Goal: Transaction & Acquisition: Obtain resource

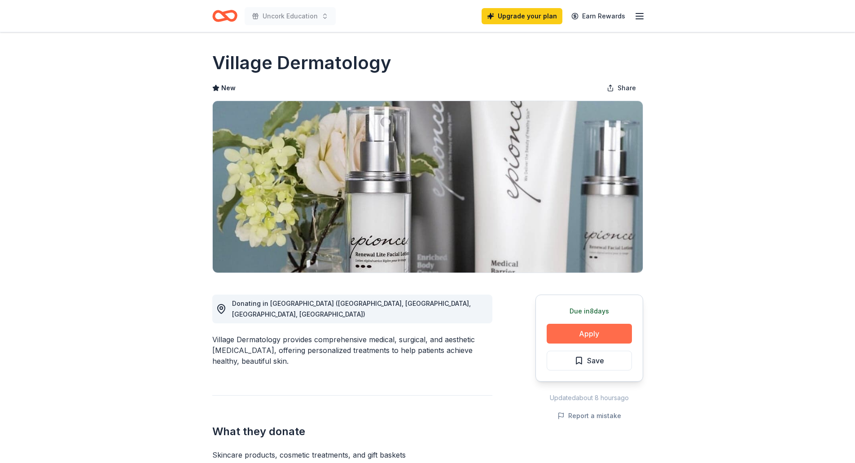
click at [586, 333] on button "Apply" at bounding box center [589, 334] width 85 height 20
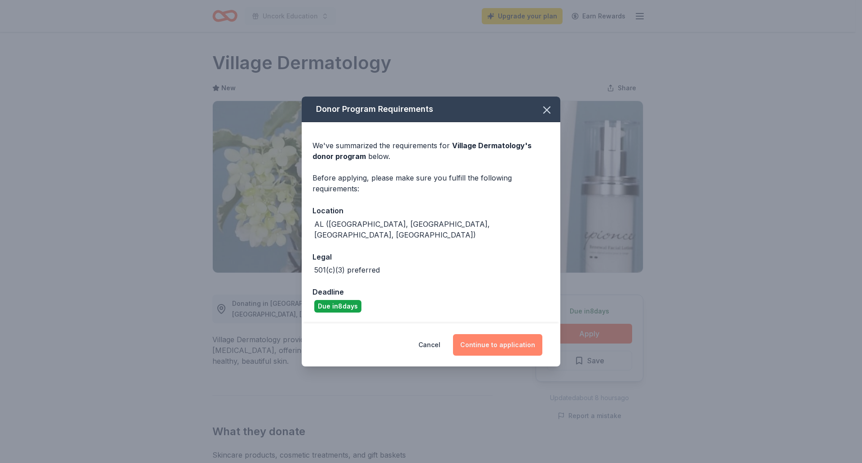
click at [491, 340] on button "Continue to application" at bounding box center [497, 345] width 89 height 22
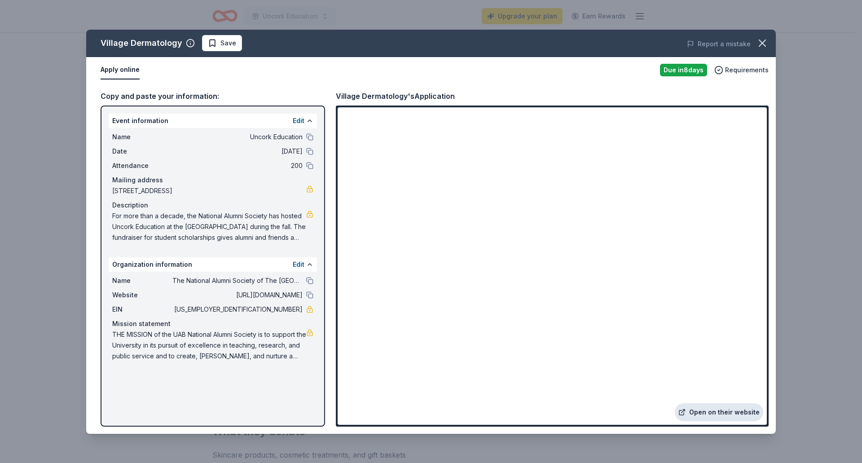
click at [732, 416] on link "Open on their website" at bounding box center [719, 412] width 88 height 18
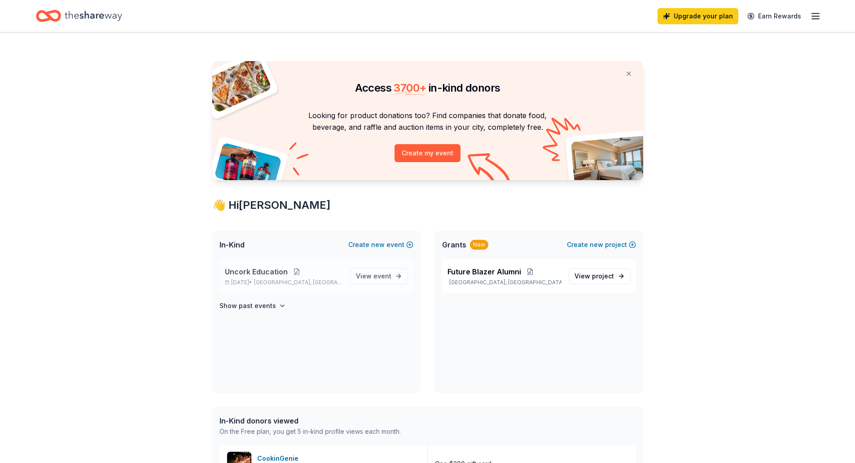
click at [300, 275] on button at bounding box center [297, 271] width 18 height 7
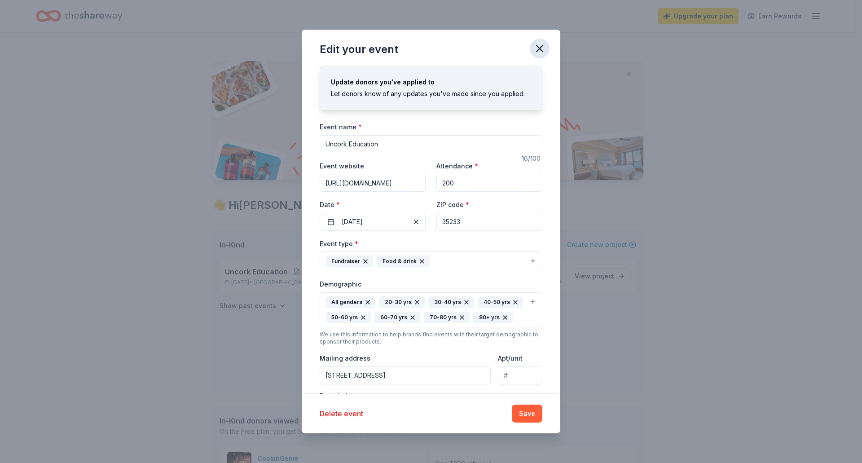
click at [540, 48] on icon "button" at bounding box center [539, 48] width 6 height 6
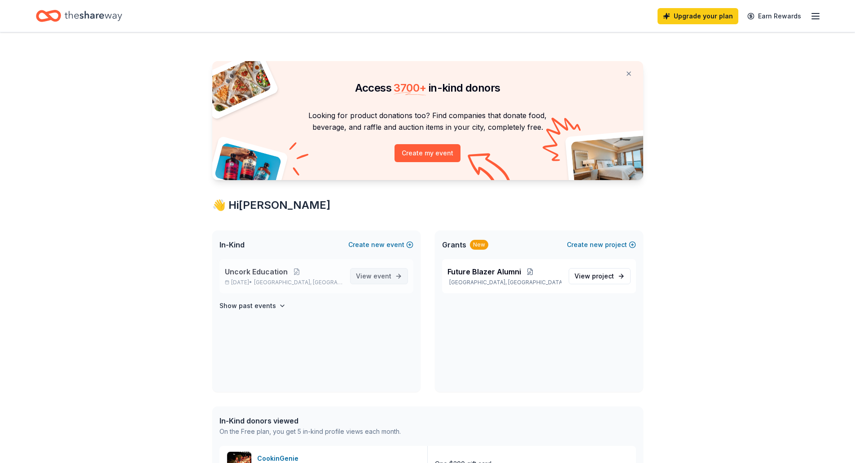
click at [377, 272] on span "event" at bounding box center [382, 276] width 18 height 8
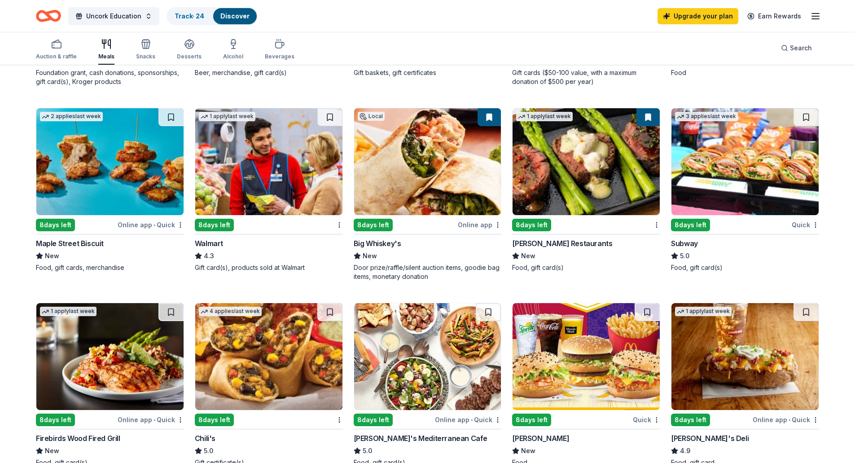
scroll to position [438, 0]
click at [711, 188] on img at bounding box center [744, 161] width 147 height 107
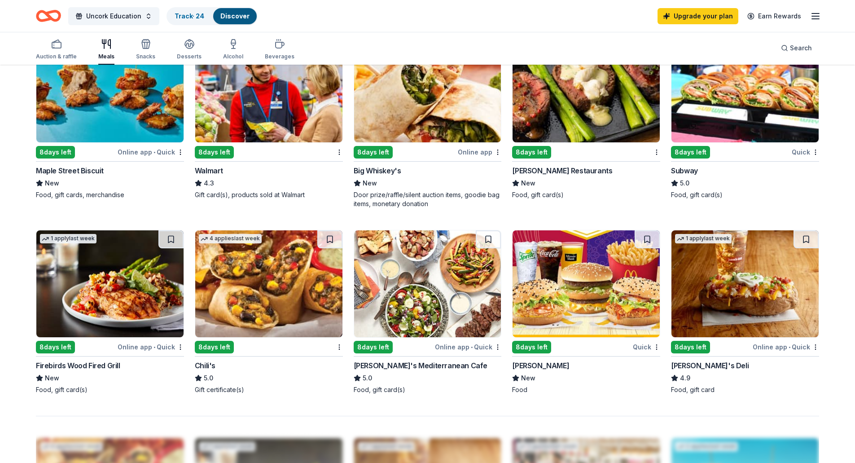
scroll to position [548, 0]
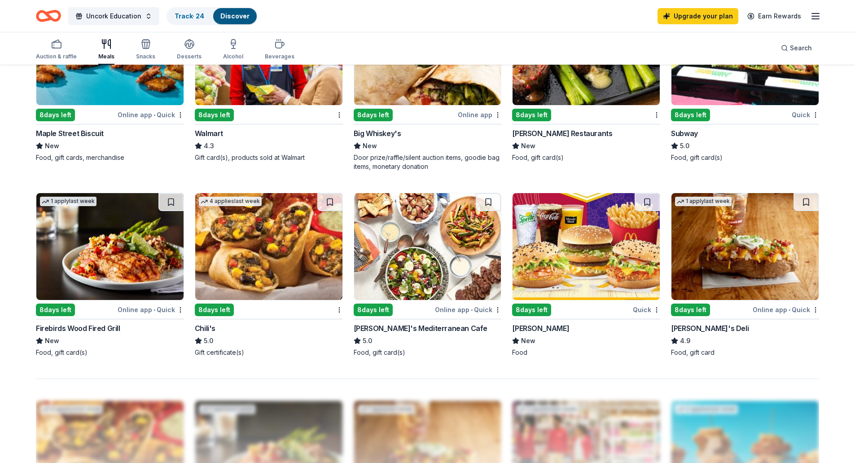
click at [569, 254] on img at bounding box center [586, 246] width 147 height 107
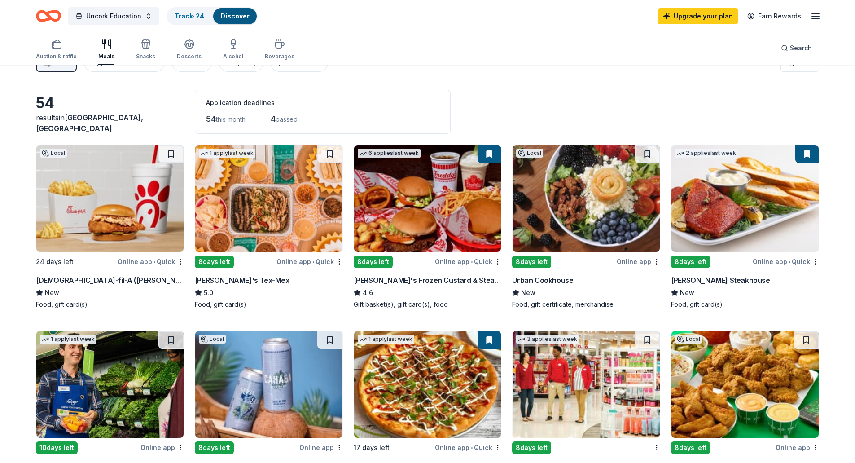
scroll to position [20, 0]
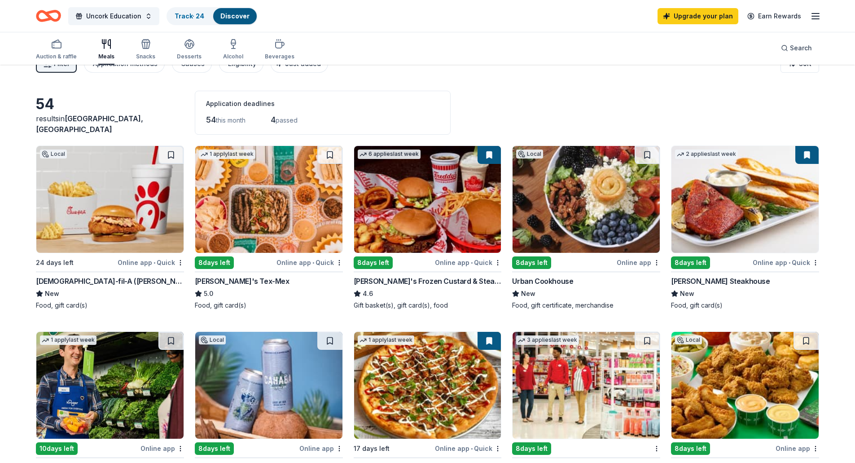
click at [430, 209] on img at bounding box center [427, 199] width 147 height 107
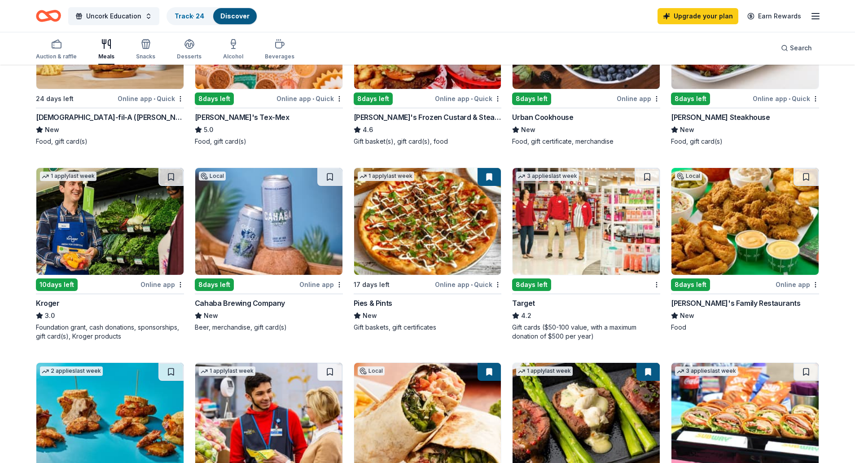
scroll to position [187, 0]
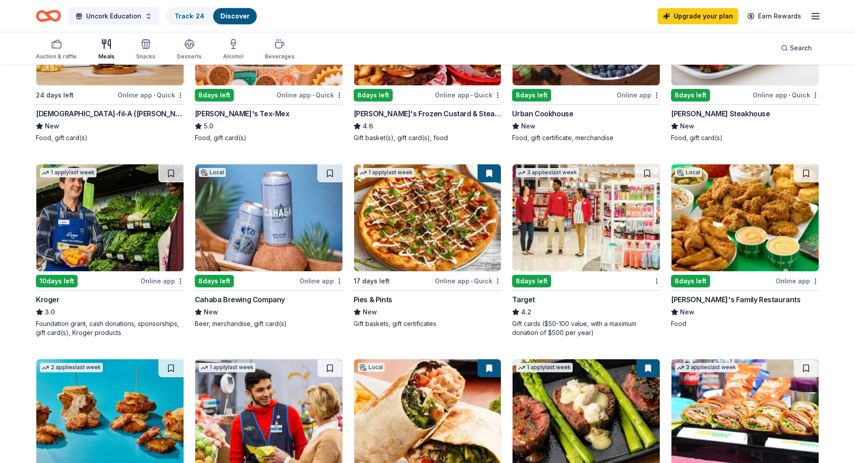
click at [249, 81] on img at bounding box center [268, 31] width 147 height 107
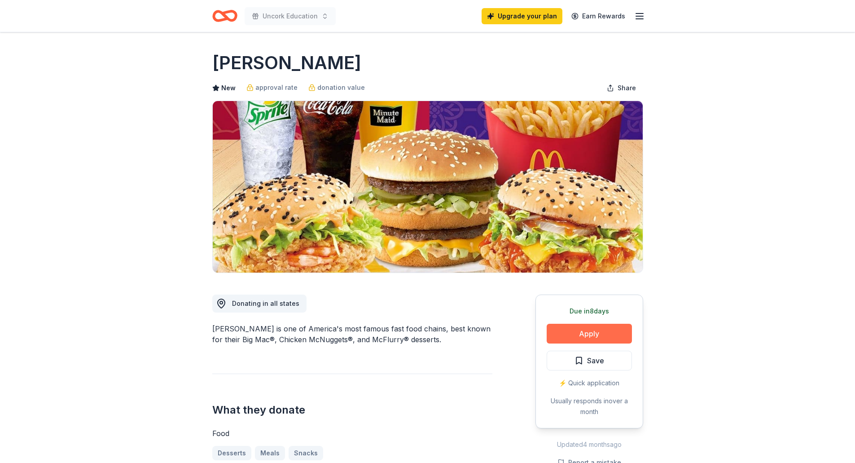
click at [600, 333] on button "Apply" at bounding box center [589, 334] width 85 height 20
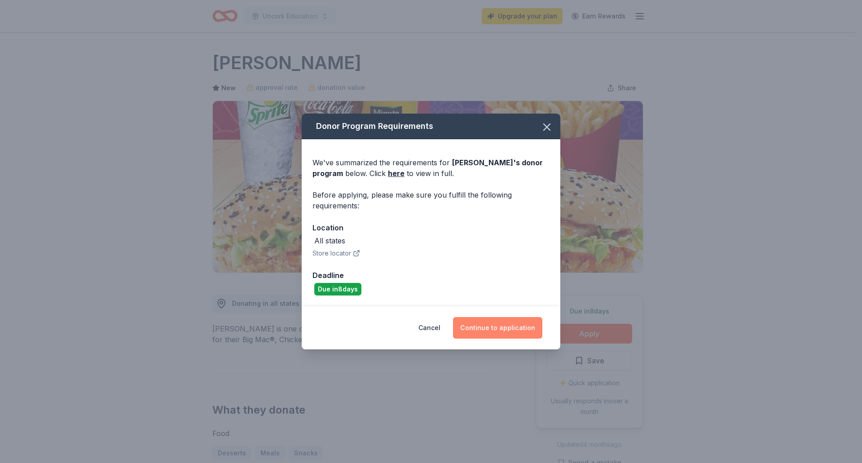
click at [492, 329] on button "Continue to application" at bounding box center [497, 328] width 89 height 22
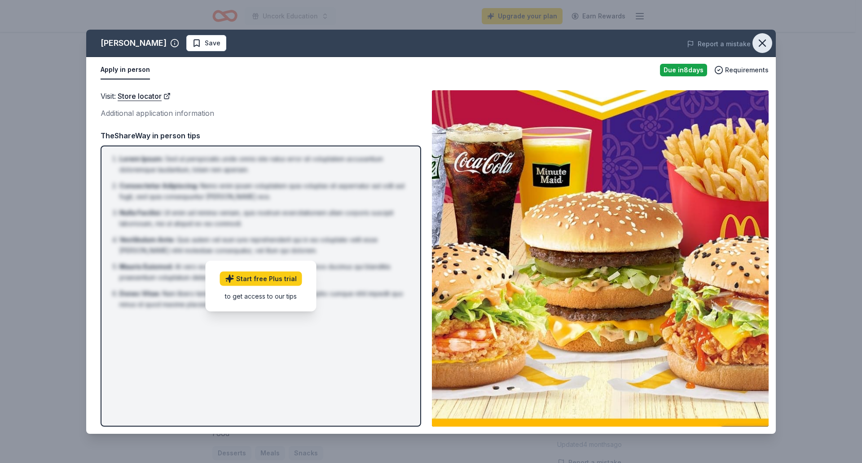
click at [768, 44] on button "button" at bounding box center [762, 43] width 20 height 20
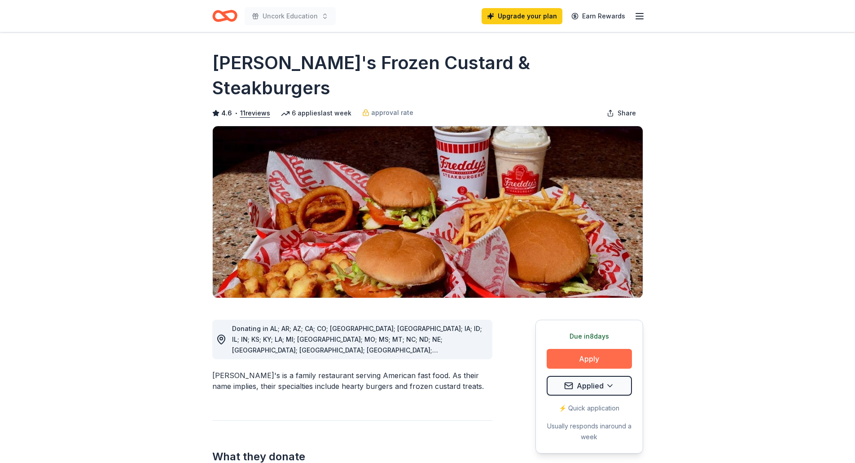
click at [596, 349] on button "Apply" at bounding box center [589, 359] width 85 height 20
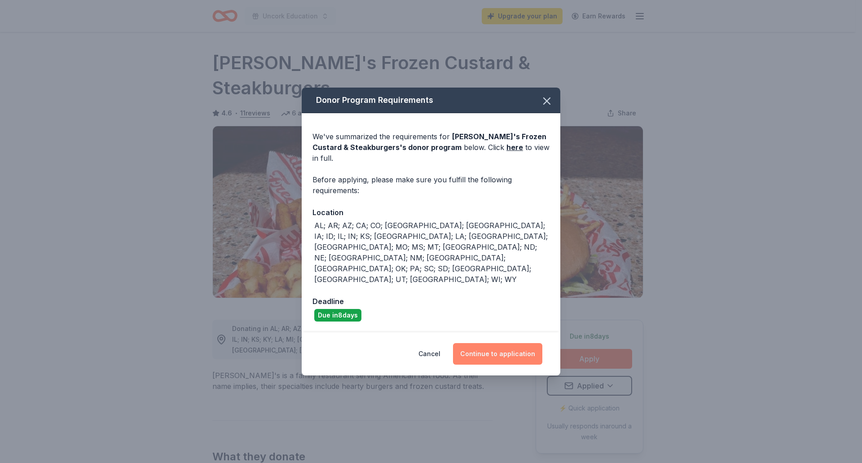
click at [504, 343] on button "Continue to application" at bounding box center [497, 354] width 89 height 22
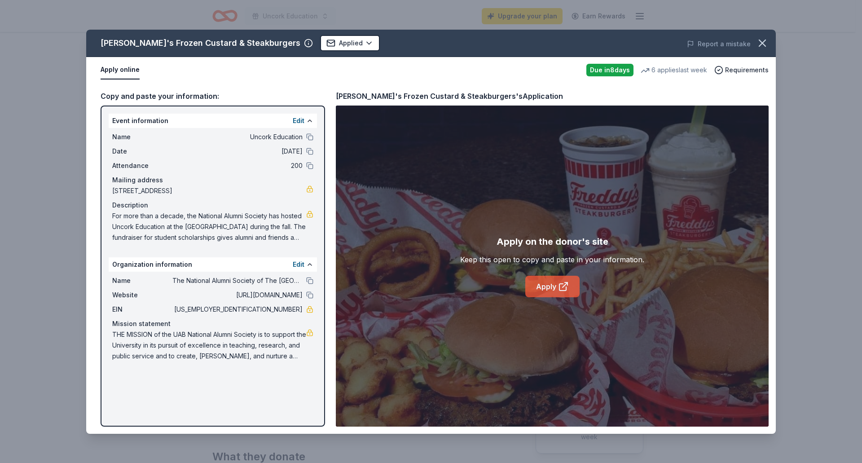
click at [557, 289] on link "Apply" at bounding box center [552, 287] width 54 height 22
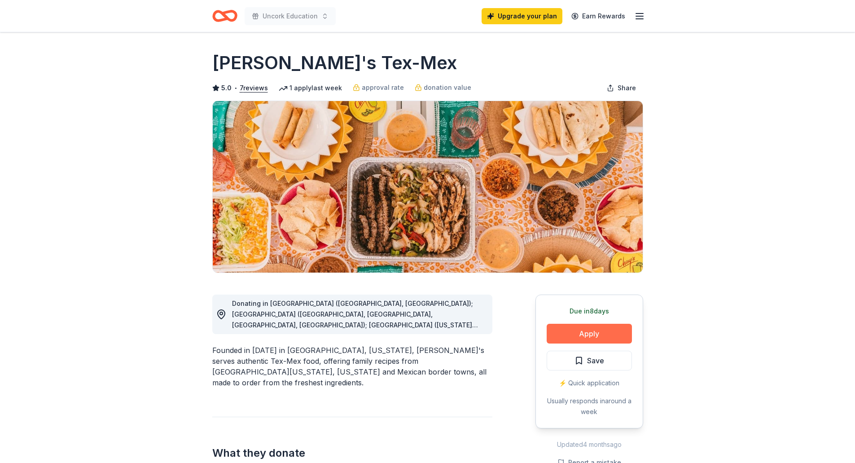
click at [592, 331] on button "Apply" at bounding box center [589, 334] width 85 height 20
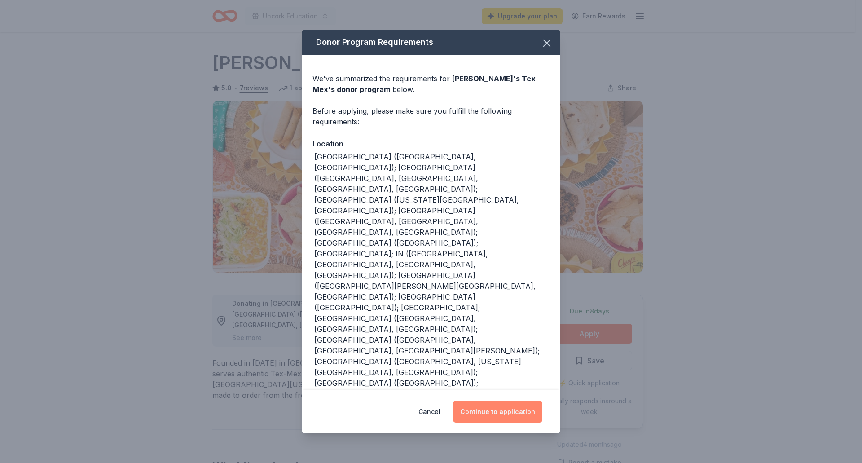
click at [486, 401] on button "Continue to application" at bounding box center [497, 412] width 89 height 22
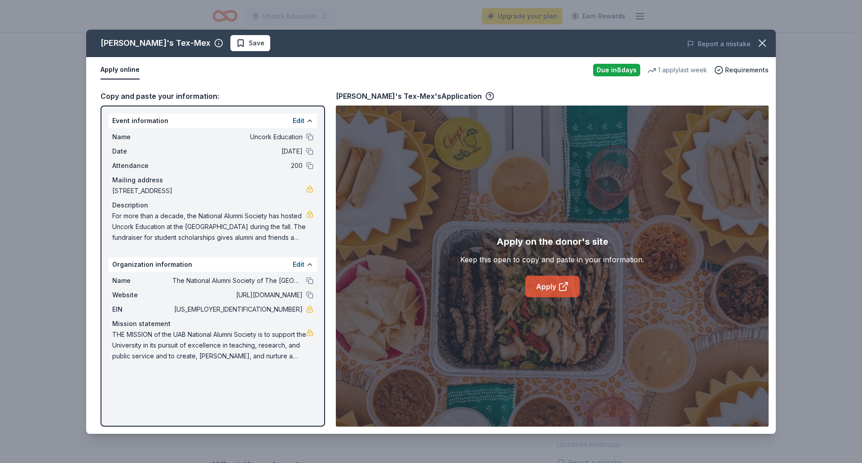
click at [557, 288] on link "Apply" at bounding box center [552, 287] width 54 height 22
